Goal: Task Accomplishment & Management: Manage account settings

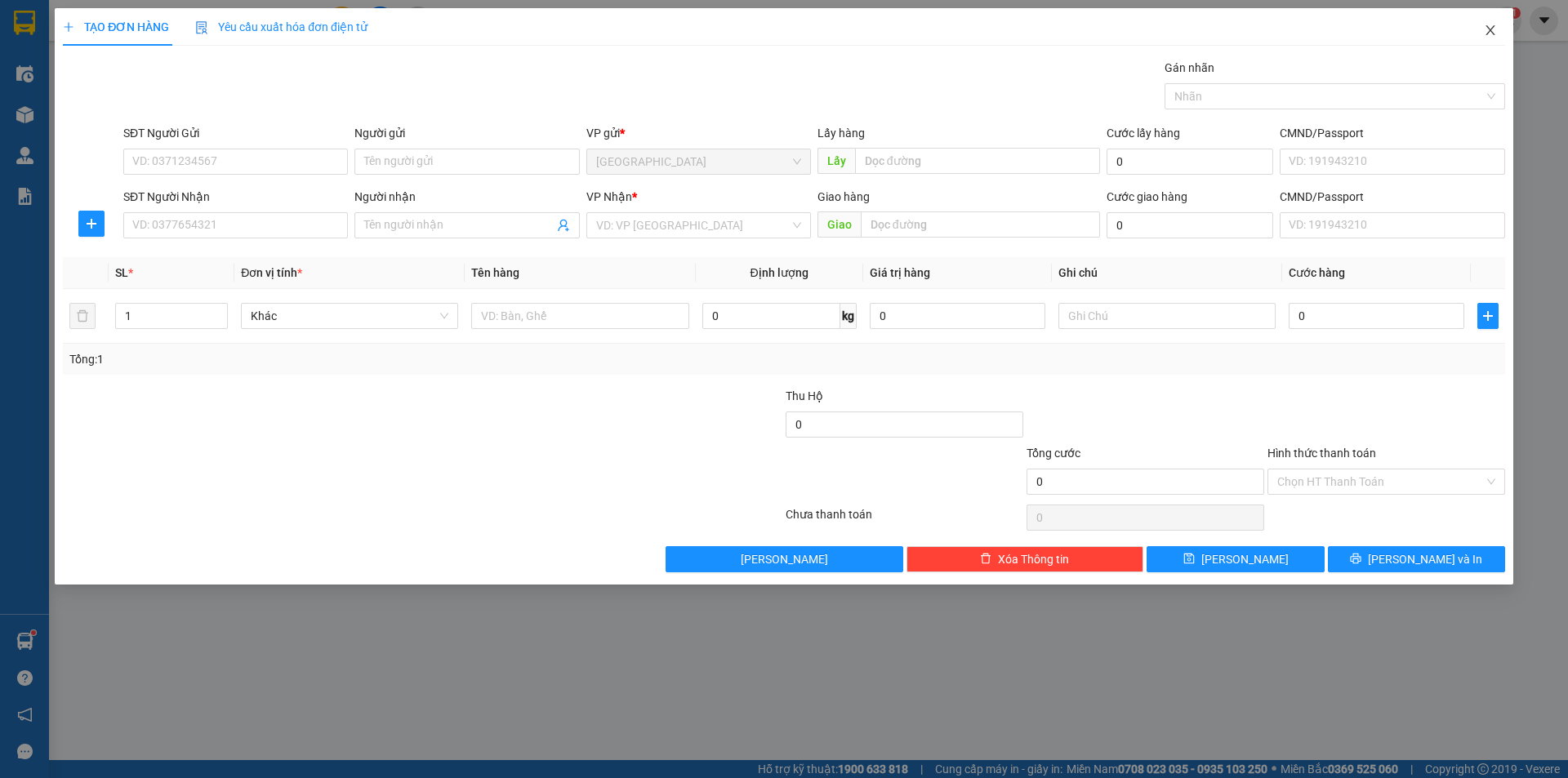
click at [1489, 33] on icon "close" at bounding box center [1489, 30] width 9 height 10
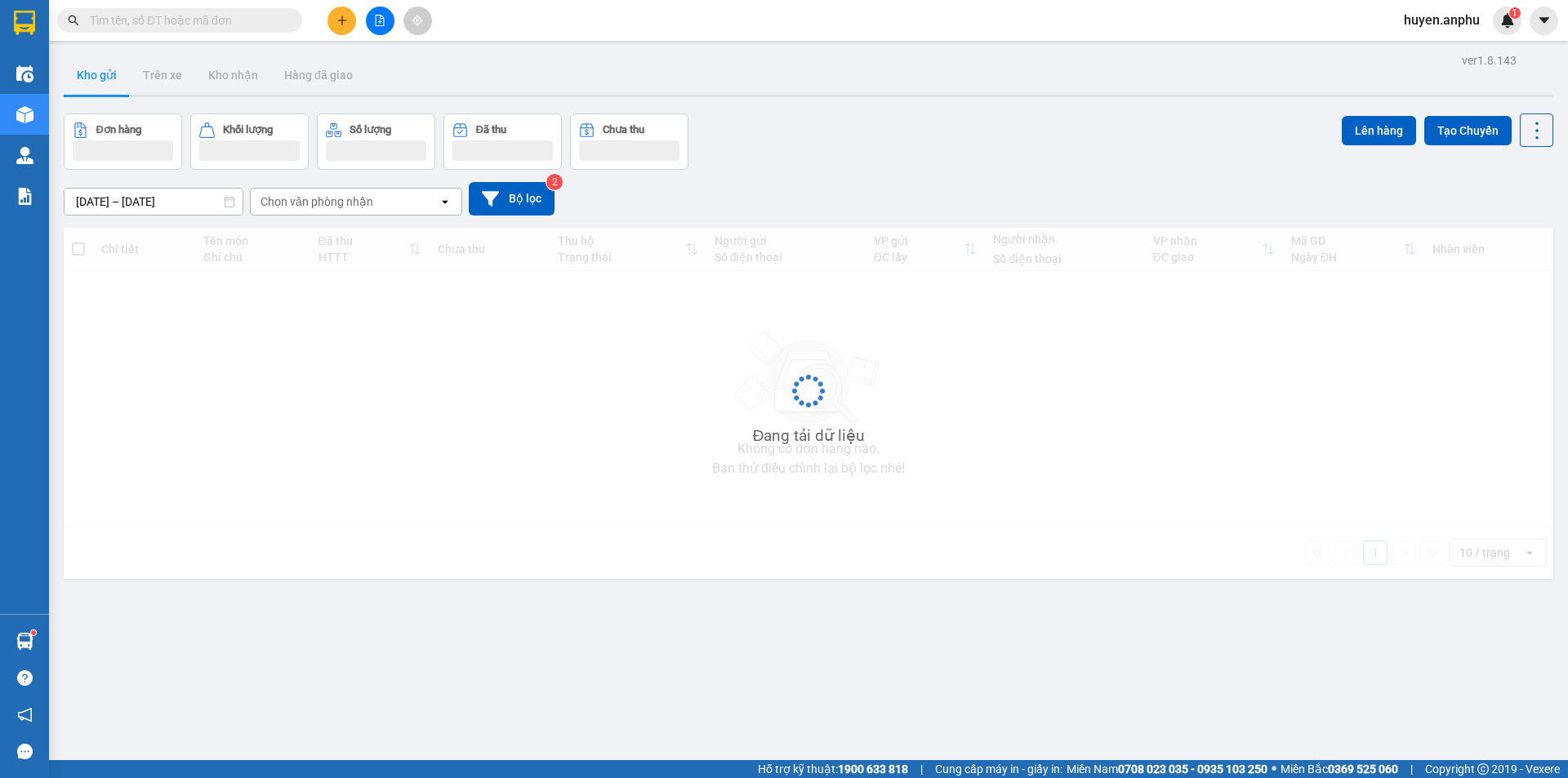
click at [1450, 23] on span "huyen.anphu" at bounding box center [1441, 19] width 102 height 20
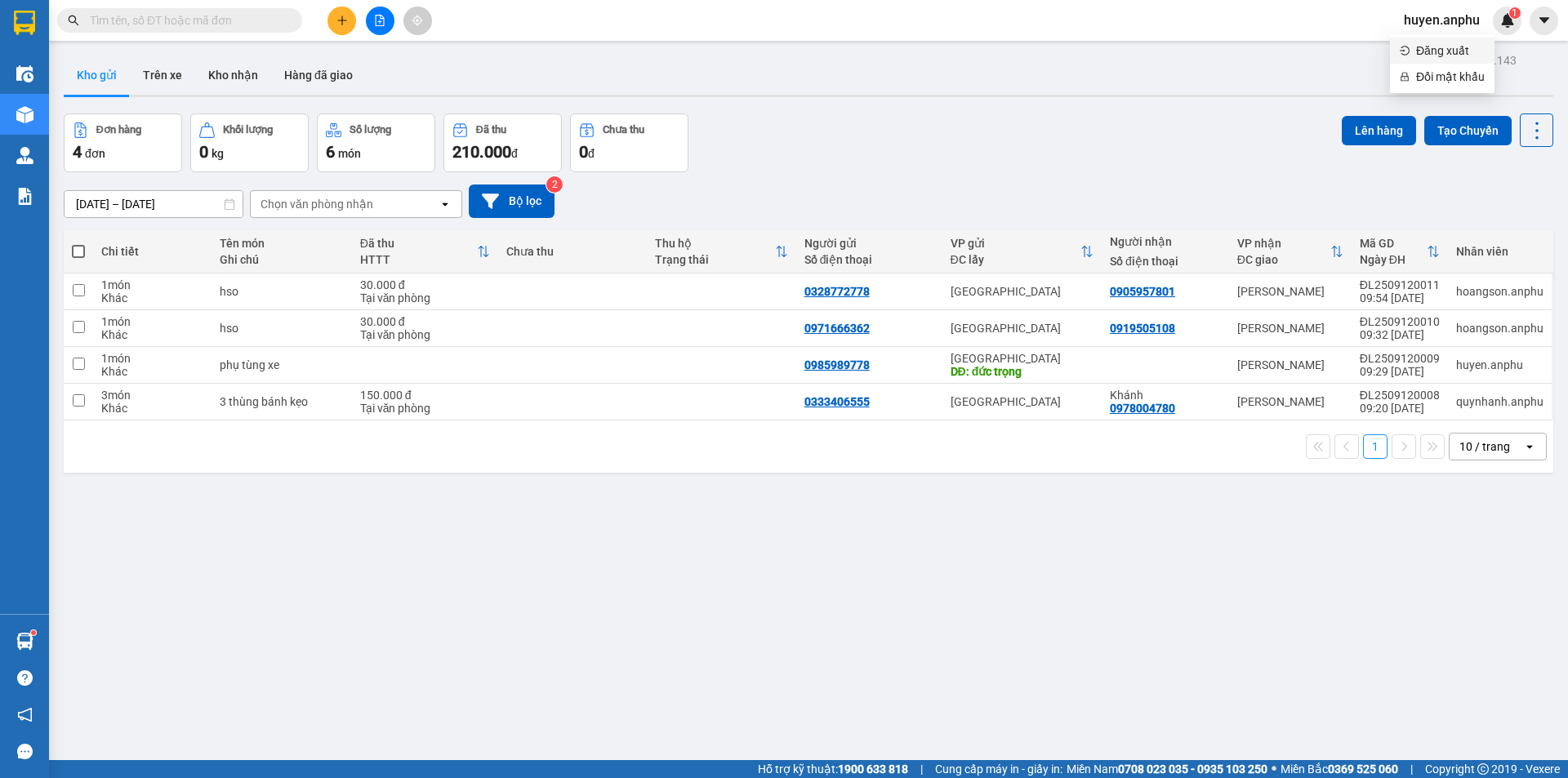
click at [1434, 46] on span "Đăng xuất" at bounding box center [1450, 51] width 68 height 18
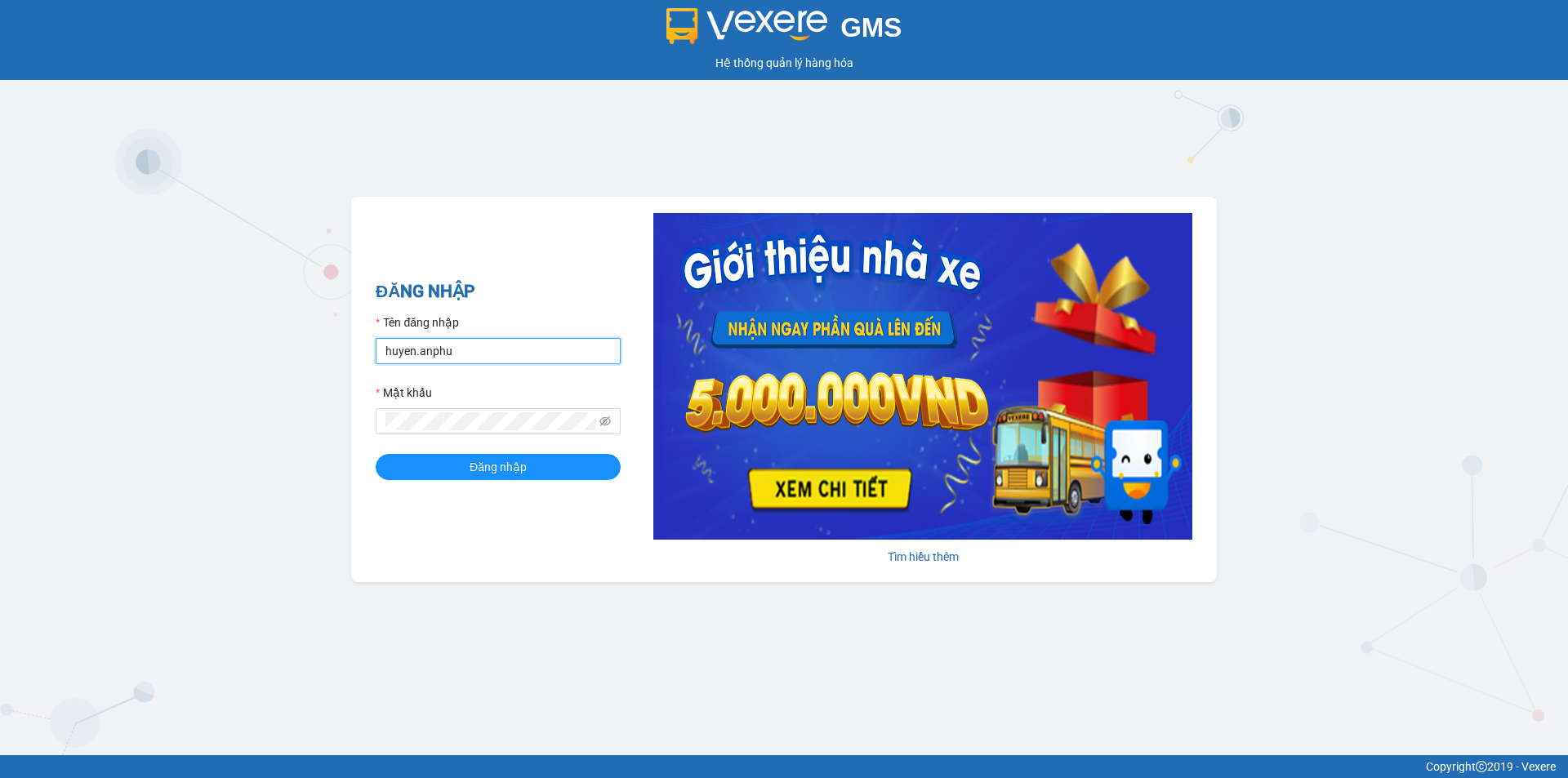
click at [500, 356] on input "huyen.anphu" at bounding box center [499, 351] width 245 height 26
type input "yen.anphu"
click at [545, 482] on div "ĐĂNG NHẬP Tên đăng nhập yen.anphu Mật khẩu Đăng nhập" at bounding box center [499, 389] width 245 height 222
click at [544, 476] on button "Đăng nhập" at bounding box center [499, 466] width 245 height 26
